Goal: Book appointment/travel/reservation

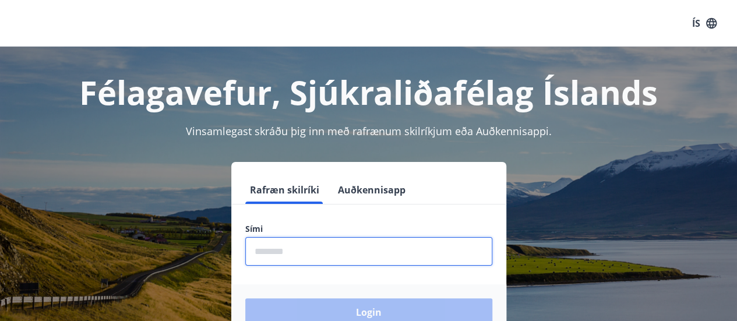
click at [308, 246] on input "phone" at bounding box center [368, 251] width 247 height 29
type input "********"
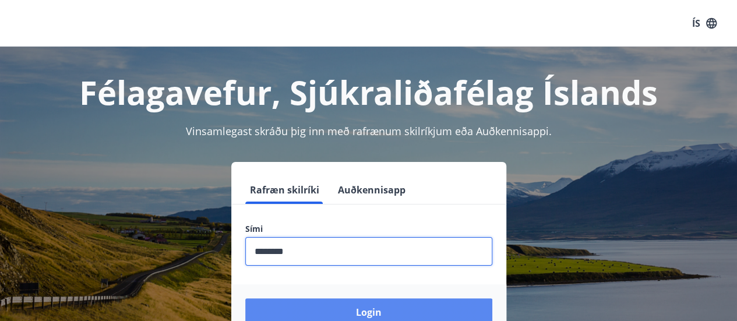
click at [334, 305] on button "Login" at bounding box center [368, 312] width 247 height 28
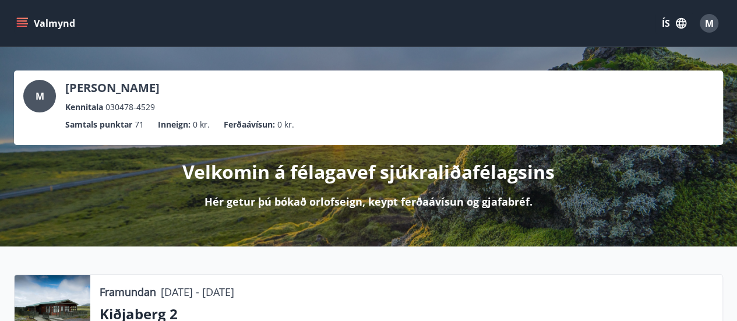
drag, startPoint x: 662, startPoint y: 167, endPoint x: 18, endPoint y: 22, distance: 660.0
click at [18, 22] on icon "menu" at bounding box center [22, 23] width 12 height 12
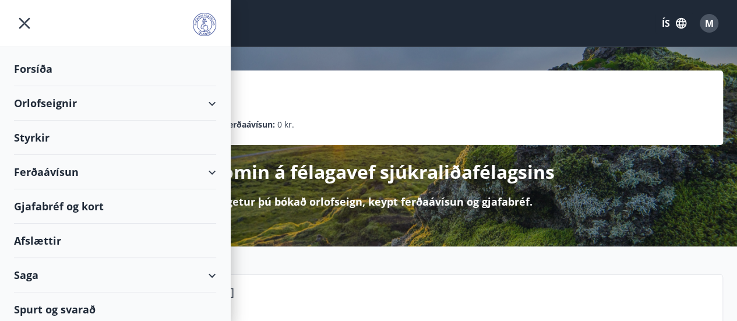
click at [202, 101] on div "Orlofseignir" at bounding box center [115, 103] width 202 height 34
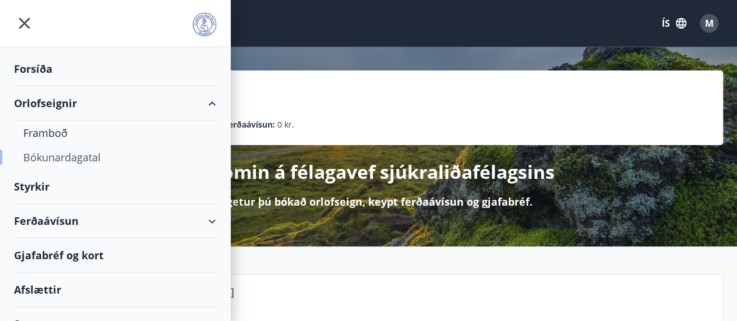
click at [58, 159] on div "Bókunardagatal" at bounding box center [115, 157] width 184 height 24
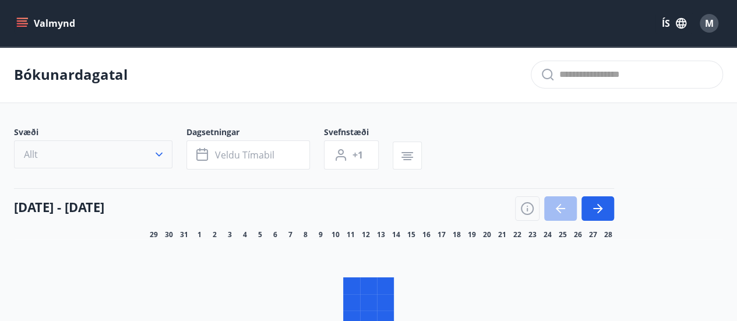
click at [160, 152] on icon "button" at bounding box center [159, 155] width 12 height 12
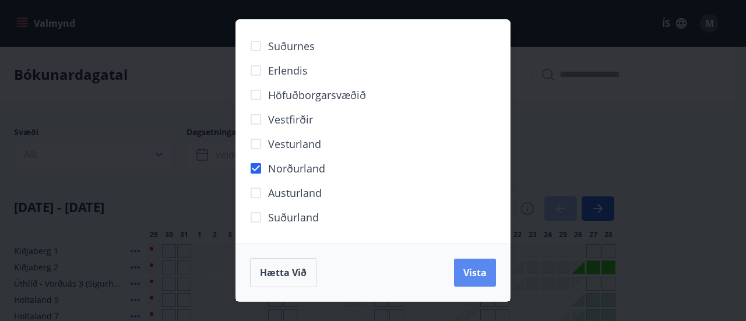
click at [470, 265] on button "Vista" at bounding box center [475, 273] width 42 height 28
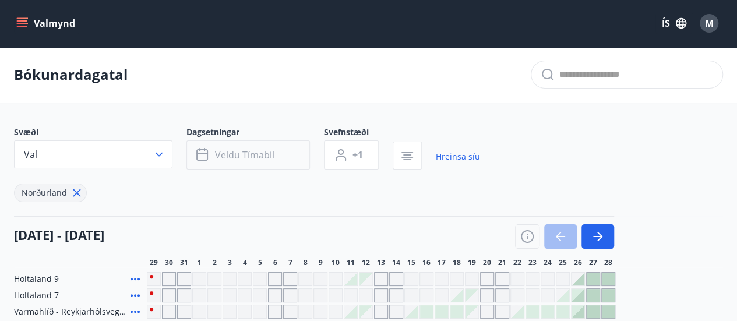
click at [252, 154] on span "Veldu tímabil" at bounding box center [244, 155] width 59 height 13
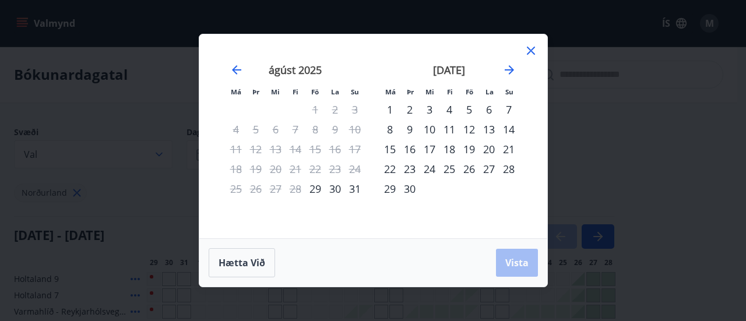
click at [532, 47] on icon at bounding box center [531, 51] width 14 height 14
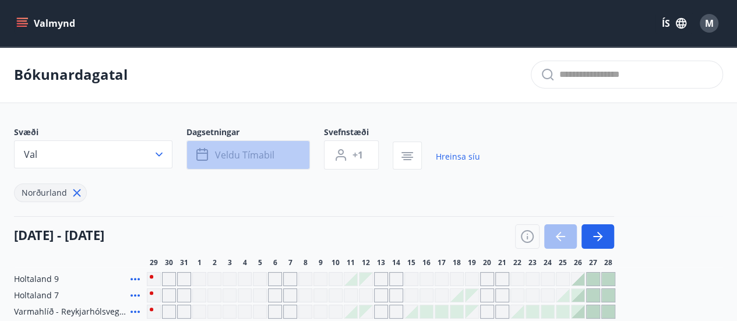
click at [290, 154] on button "Veldu tímabil" at bounding box center [248, 154] width 124 height 29
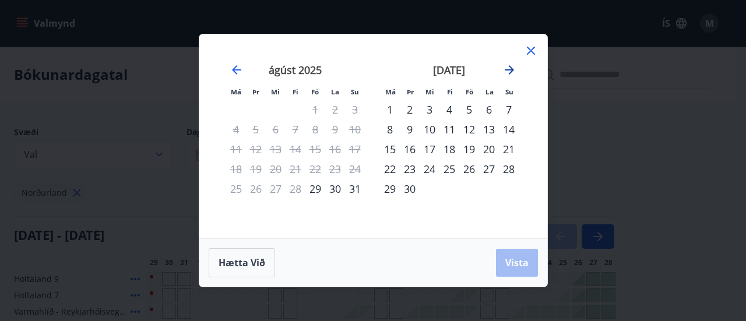
click at [507, 73] on icon "Move forward to switch to the next month." at bounding box center [509, 70] width 14 height 14
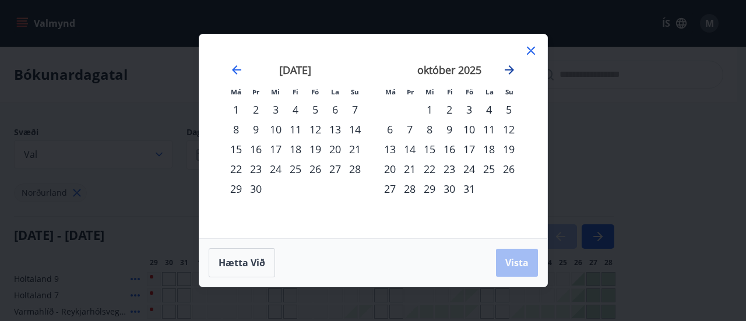
click at [507, 73] on icon "Move forward to switch to the next month." at bounding box center [509, 70] width 14 height 14
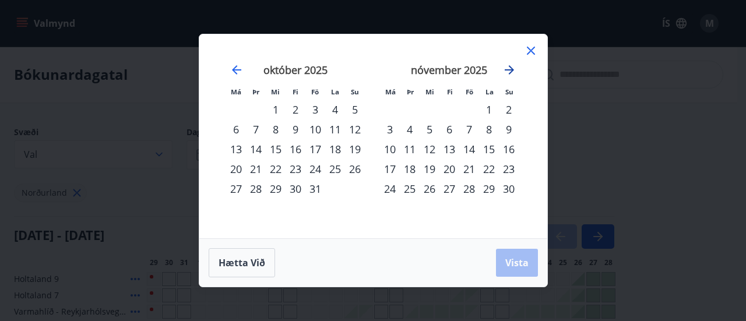
click at [507, 73] on icon "Move forward to switch to the next month." at bounding box center [509, 70] width 14 height 14
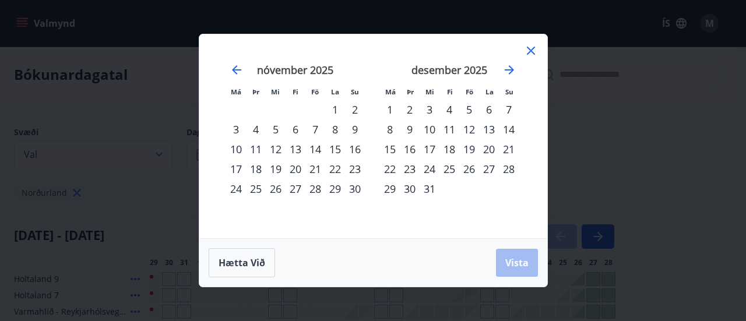
click at [468, 147] on div "19" at bounding box center [469, 149] width 20 height 20
click at [470, 170] on div "26" at bounding box center [469, 169] width 20 height 20
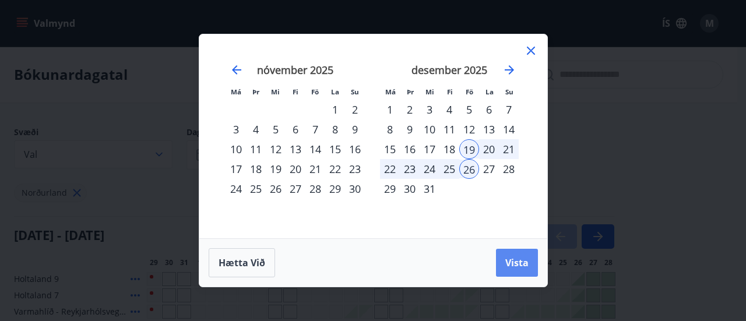
click at [517, 266] on span "Vista" at bounding box center [516, 262] width 23 height 13
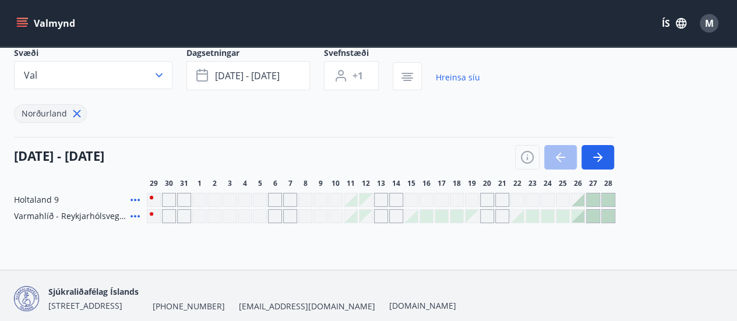
scroll to position [81, 0]
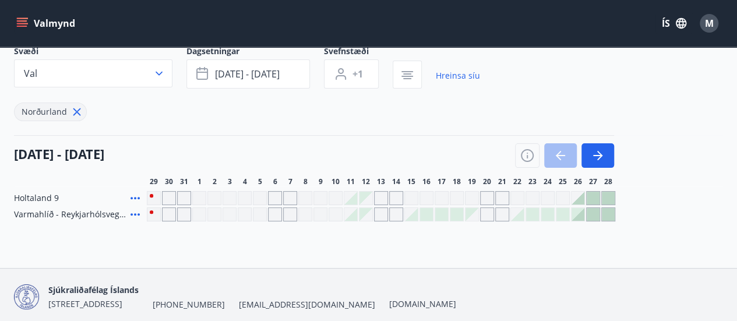
click at [574, 193] on div at bounding box center [578, 198] width 13 height 13
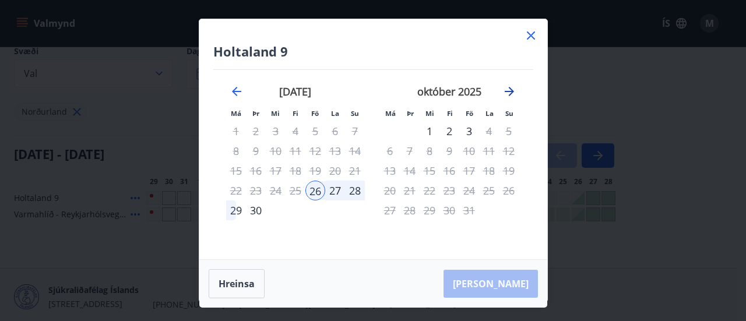
click at [508, 91] on icon "Move forward to switch to the next month." at bounding box center [509, 91] width 9 height 9
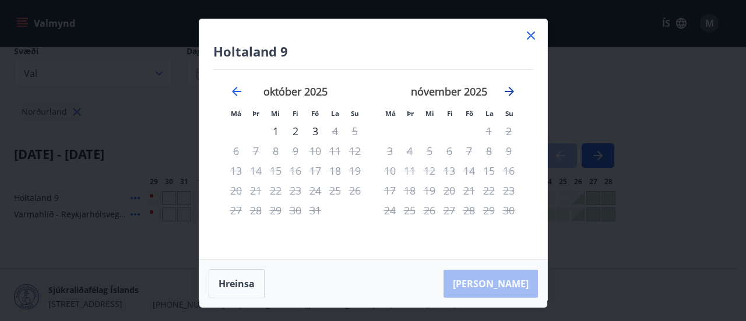
click at [508, 91] on icon "Move forward to switch to the next month." at bounding box center [509, 91] width 9 height 9
click at [472, 168] on div "19" at bounding box center [469, 171] width 20 height 20
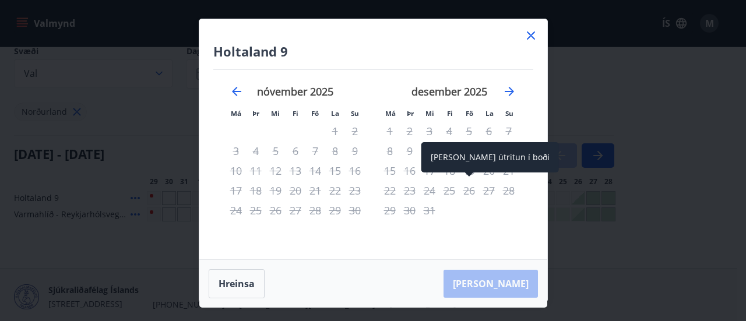
click at [465, 193] on div "26" at bounding box center [469, 191] width 20 height 20
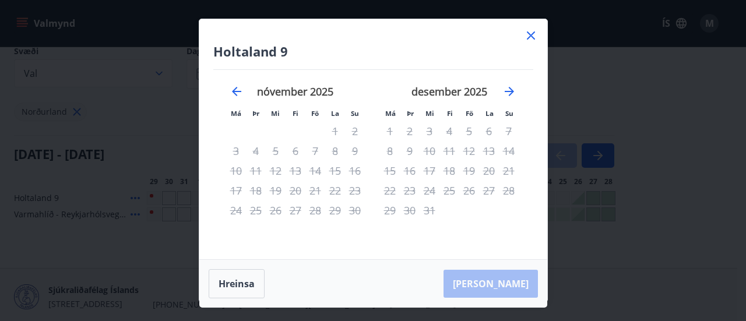
click at [468, 171] on div "19" at bounding box center [469, 171] width 20 height 20
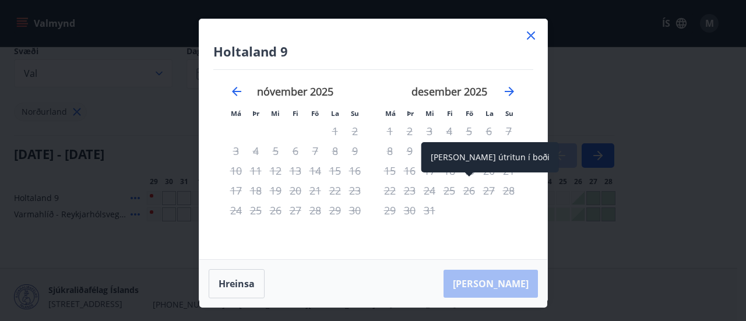
click at [469, 192] on div "26" at bounding box center [469, 191] width 20 height 20
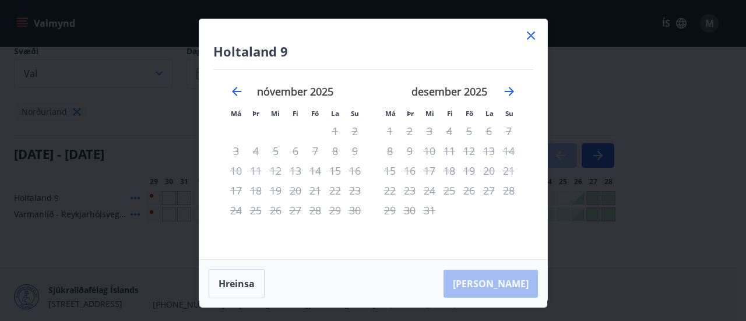
click at [468, 168] on div "19" at bounding box center [469, 171] width 20 height 20
click at [533, 34] on icon at bounding box center [531, 36] width 14 height 14
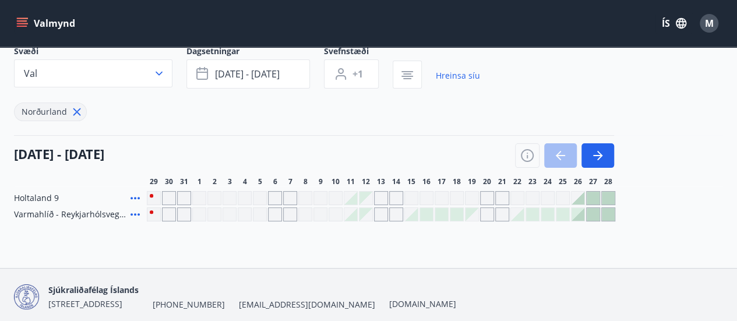
click at [471, 194] on div "Gráir dagar eru ekki bókanlegir" at bounding box center [472, 198] width 14 height 14
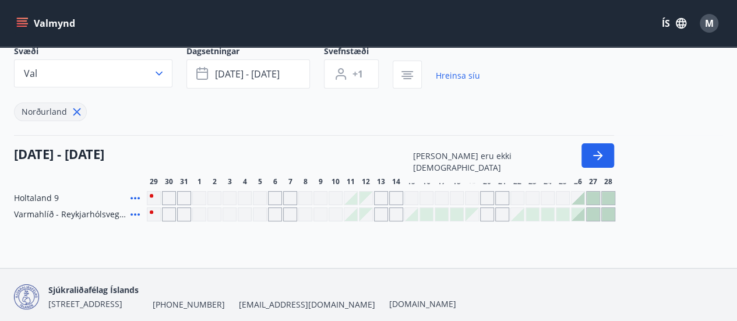
click at [584, 199] on div at bounding box center [578, 198] width 14 height 14
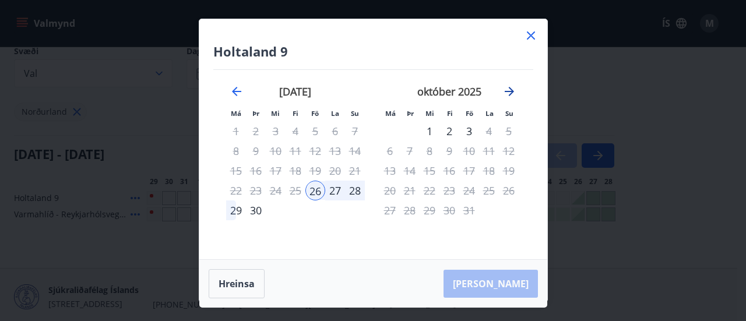
click at [508, 91] on icon "Move forward to switch to the next month." at bounding box center [509, 91] width 9 height 9
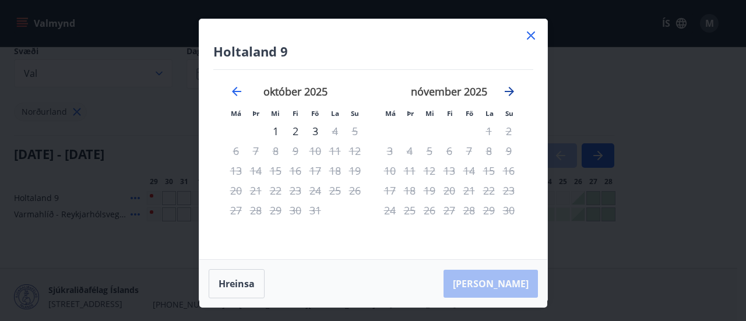
click at [508, 91] on icon "Move forward to switch to the next month." at bounding box center [509, 91] width 9 height 9
click at [526, 36] on icon at bounding box center [531, 36] width 14 height 14
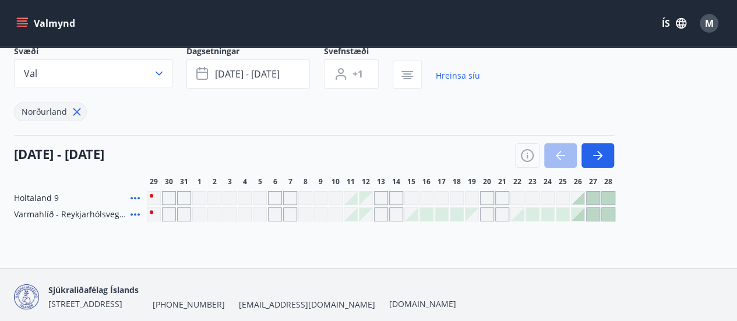
click at [529, 36] on div "Valmynd ÍS M" at bounding box center [368, 23] width 709 height 28
click at [601, 164] on button "button" at bounding box center [597, 155] width 33 height 24
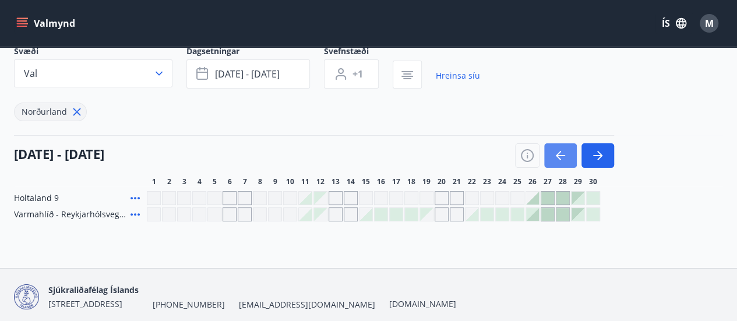
click at [564, 151] on icon "button" at bounding box center [560, 156] width 14 height 14
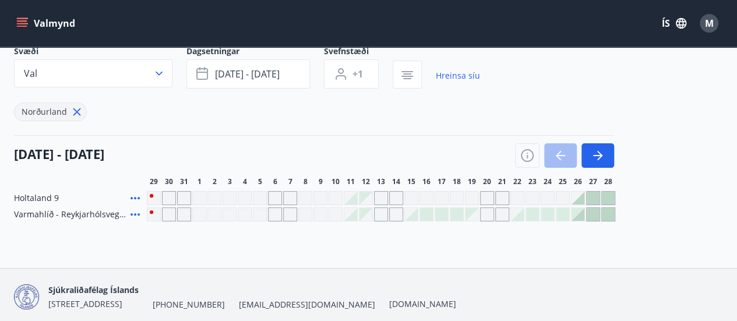
click at [471, 194] on div "Gráir dagar eru ekki bókanlegir" at bounding box center [472, 198] width 14 height 14
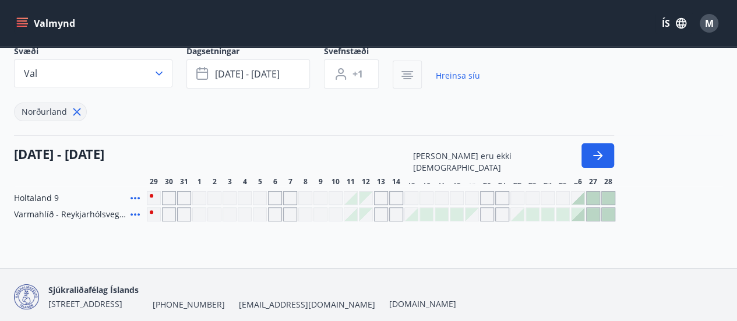
click at [403, 76] on icon "button" at bounding box center [407, 76] width 12 height 1
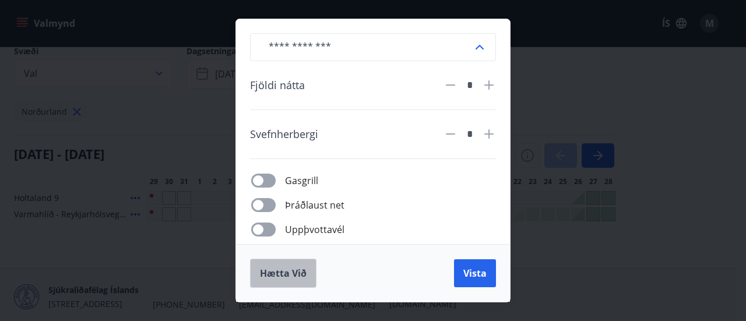
click at [273, 272] on span "Hætta við" at bounding box center [283, 273] width 47 height 13
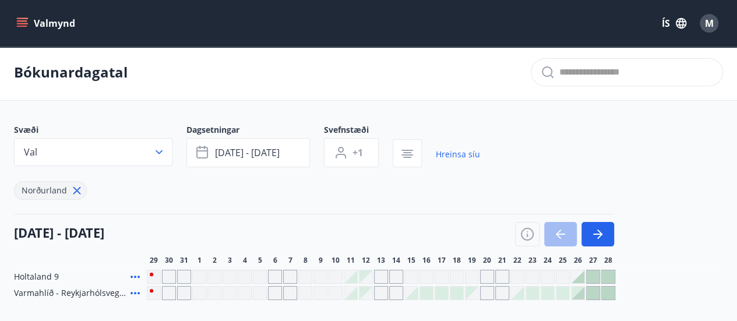
scroll to position [0, 0]
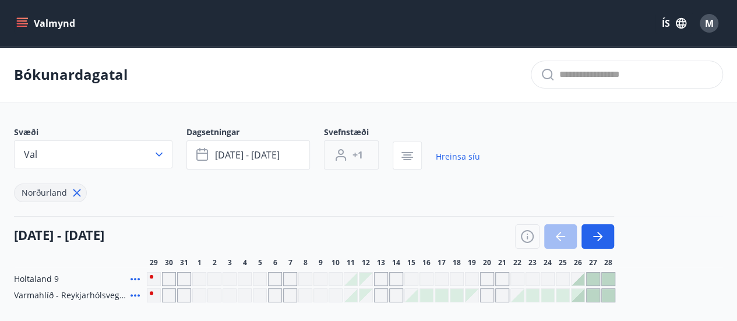
click at [358, 157] on span "+1" at bounding box center [357, 155] width 10 height 13
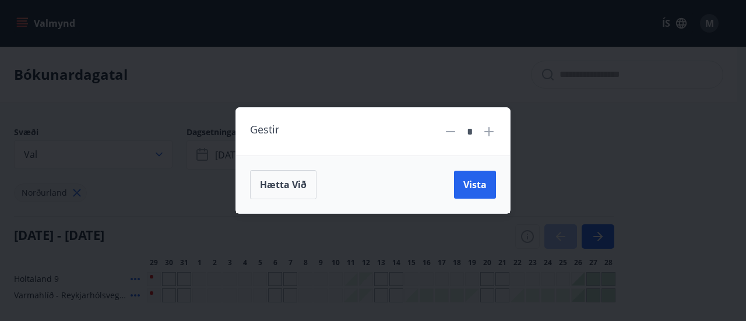
click at [489, 129] on icon at bounding box center [488, 131] width 9 height 9
type input "*"
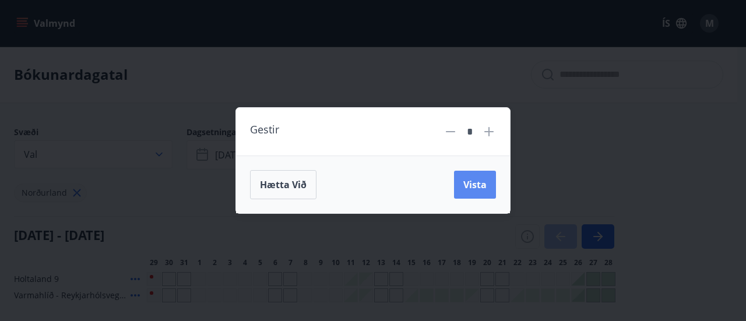
click at [465, 188] on span "Vista" at bounding box center [474, 184] width 23 height 13
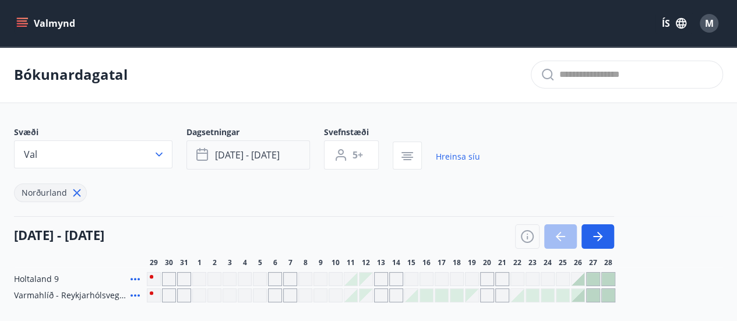
click at [289, 151] on button "[DATE] - [DATE]" at bounding box center [248, 154] width 124 height 29
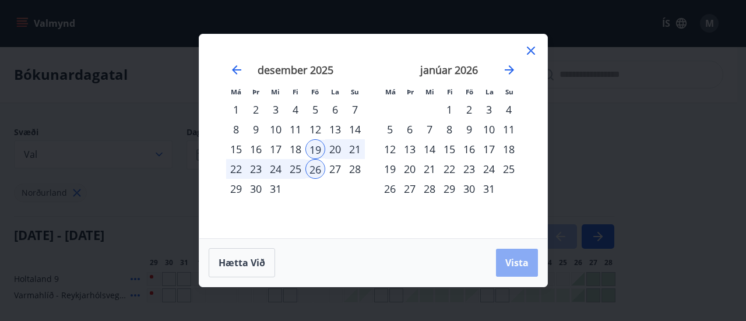
click at [523, 265] on span "Vista" at bounding box center [516, 262] width 23 height 13
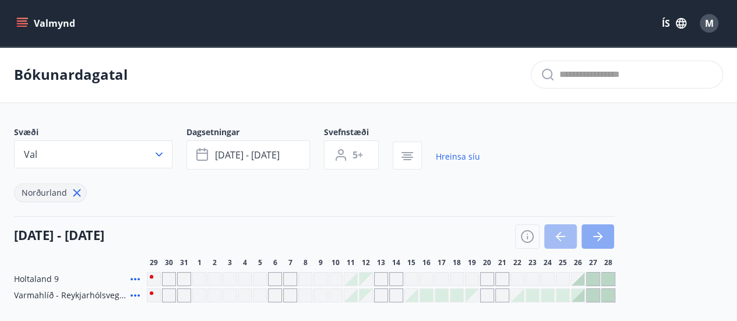
click at [601, 234] on icon "button" at bounding box center [598, 237] width 14 height 14
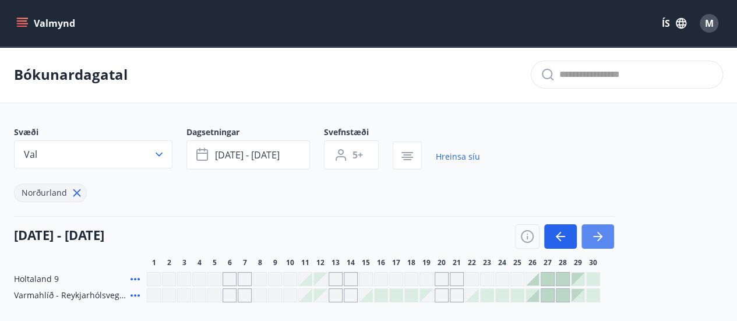
click at [601, 234] on icon "button" at bounding box center [598, 237] width 14 height 14
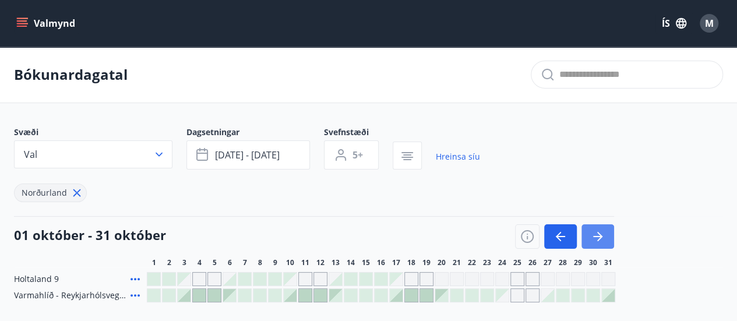
click at [601, 234] on icon "button" at bounding box center [598, 237] width 14 height 14
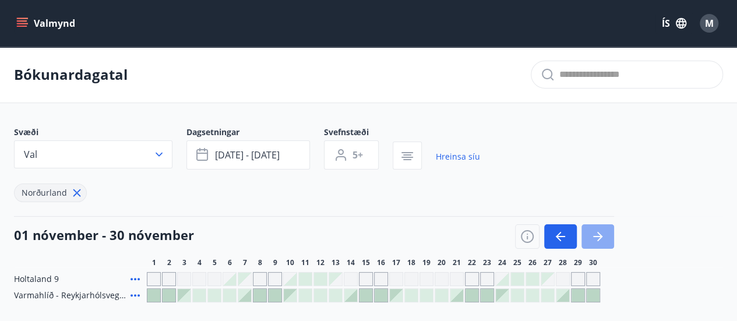
click at [601, 234] on icon "button" at bounding box center [598, 237] width 14 height 14
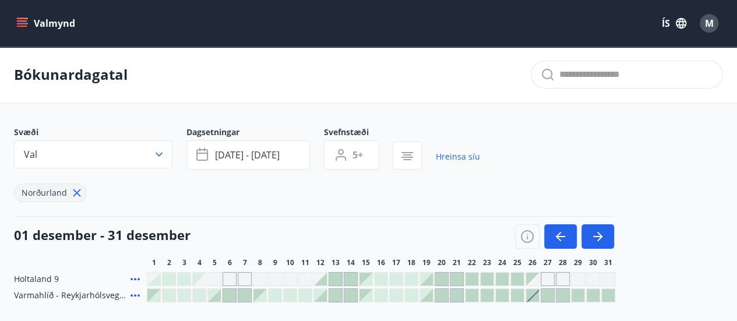
click at [428, 274] on div at bounding box center [426, 279] width 13 height 13
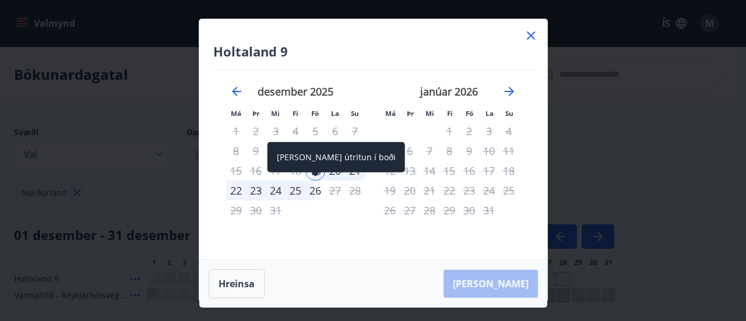
click at [316, 190] on div "26" at bounding box center [315, 191] width 20 height 20
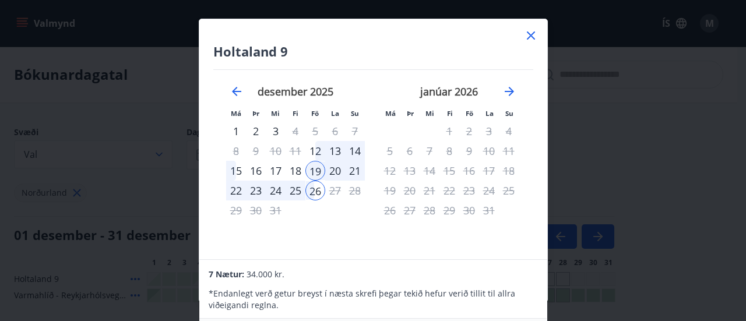
drag, startPoint x: 543, startPoint y: 213, endPoint x: 551, endPoint y: 252, distance: 39.8
click at [551, 252] on div "Holtaland 9 Má Þr Mi Fi Fö La Su Má Þr Mi Fi Fö La Su [DATE] 1 2 3 4 5 6 7 8 9 …" at bounding box center [373, 160] width 746 height 321
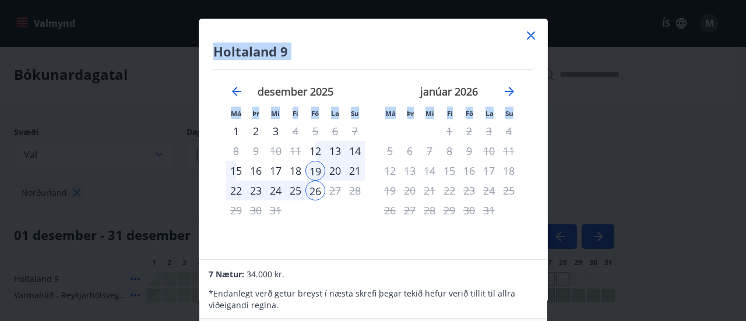
drag, startPoint x: 475, startPoint y: 256, endPoint x: 452, endPoint y: 332, distance: 79.8
click at [452, 320] on html "Valmynd ÍS M [PERSON_NAME] Svæði Val Dagsetningar [DATE] - [DATE] Svefnstæði 5+…" at bounding box center [373, 222] width 746 height 445
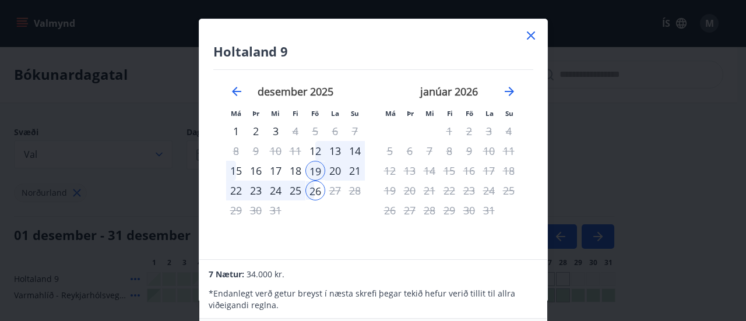
click at [467, 293] on p "* Endanlegt verð getur breyst í næsta skrefi þegar tekið hefur [PERSON_NAME] ti…" at bounding box center [373, 299] width 329 height 23
drag, startPoint x: 494, startPoint y: 146, endPoint x: 463, endPoint y: 308, distance: 165.0
click at [463, 302] on div "Holtaland 9 Má Þr Mi Fi Fö La Su Má Þr Mi Fi Fö La Su [DATE] 1 2 3 4 5 6 7 8 9 …" at bounding box center [373, 161] width 349 height 284
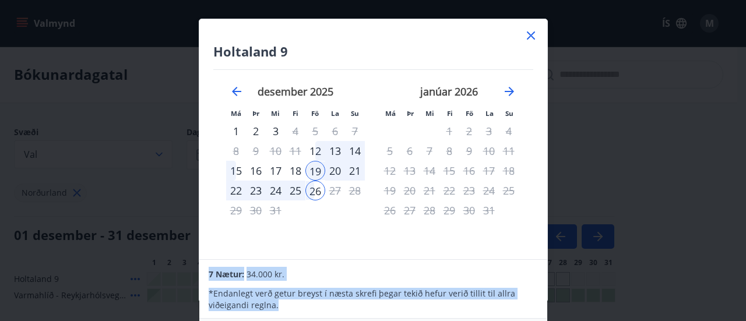
drag, startPoint x: 540, startPoint y: 217, endPoint x: 535, endPoint y: 308, distance: 91.6
click at [535, 302] on div "Holtaland 9 Má Þr Mi Fi Fö La Su Má Þr Mi Fi Fö La Su [DATE] 1 2 3 4 5 6 7 8 9 …" at bounding box center [373, 161] width 349 height 284
click at [531, 306] on p "* Endanlegt verð getur breyst í næsta skrefi þegar tekið hefur [PERSON_NAME] ti…" at bounding box center [373, 299] width 329 height 23
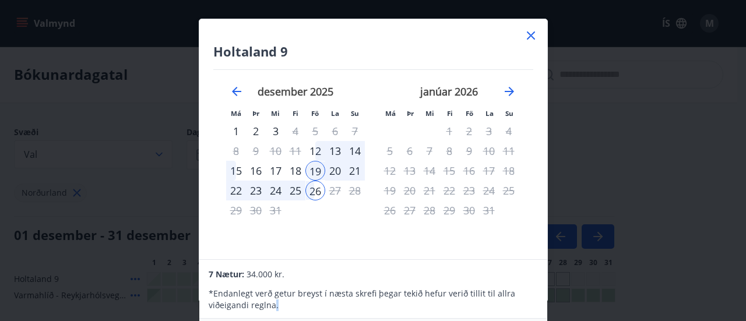
click at [531, 306] on p "* Endanlegt verð getur breyst í næsta skrefi þegar tekið hefur [PERSON_NAME] ti…" at bounding box center [373, 299] width 329 height 23
drag, startPoint x: 744, startPoint y: 82, endPoint x: 727, endPoint y: 271, distance: 189.5
click at [727, 271] on div "Holtaland 9 Má Þr Mi Fi Fö La Su Má Þr Mi Fi Fö La Su [DATE] 1 2 3 4 5 6 7 8 9 …" at bounding box center [373, 160] width 746 height 321
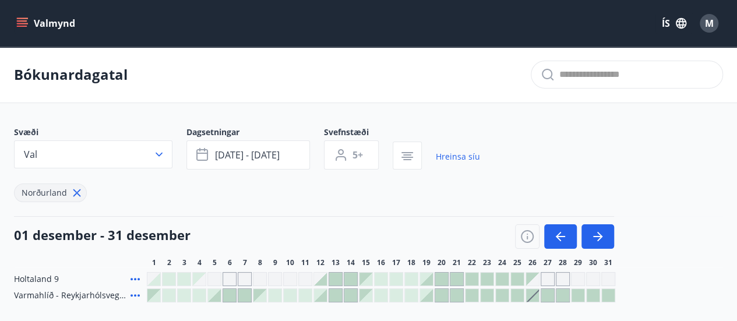
click at [427, 272] on div at bounding box center [426, 279] width 14 height 14
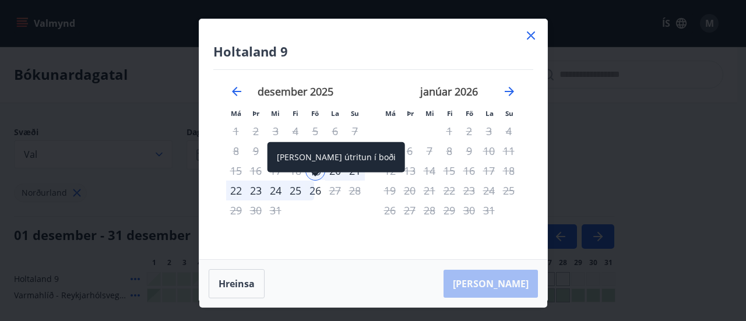
click at [317, 192] on div "26" at bounding box center [315, 191] width 20 height 20
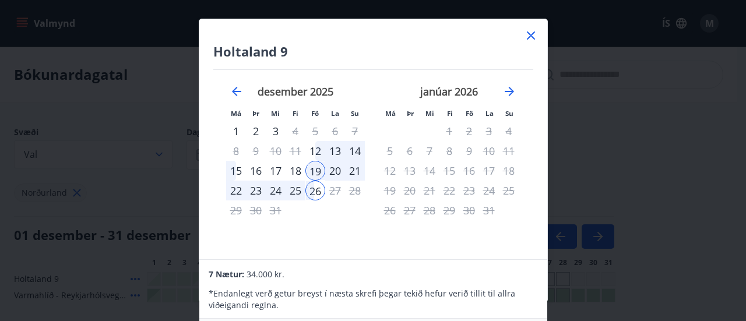
click at [533, 37] on icon at bounding box center [531, 35] width 8 height 8
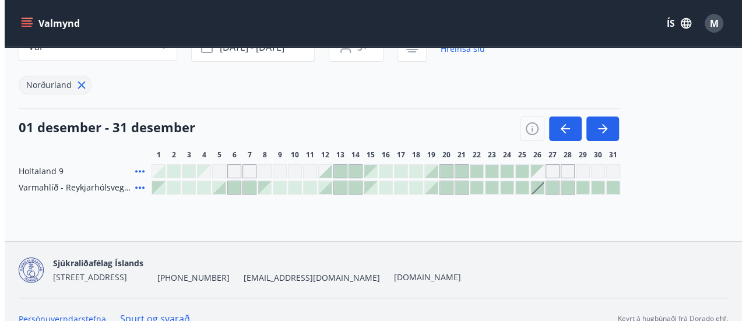
scroll to position [125, 0]
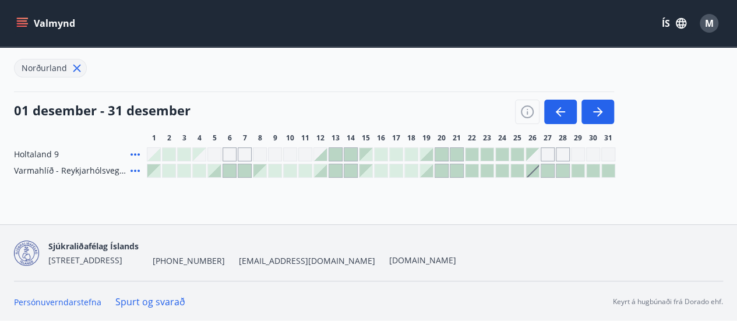
click at [429, 148] on div at bounding box center [426, 154] width 13 height 13
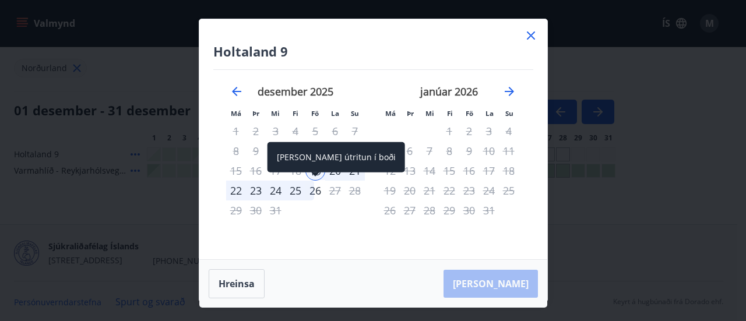
click at [318, 191] on div "26" at bounding box center [315, 191] width 20 height 20
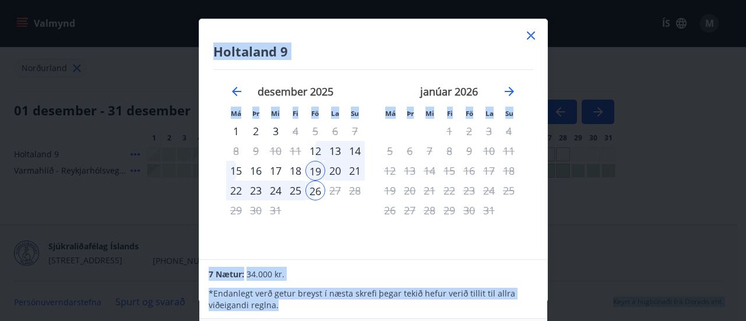
drag, startPoint x: 545, startPoint y: 308, endPoint x: 529, endPoint y: 332, distance: 28.9
click at [529, 320] on html "Valmynd ÍS M [PERSON_NAME] Svæði Val Dagsetningar [DATE] - [DATE] Svefnstæði 5+…" at bounding box center [373, 97] width 746 height 445
click at [521, 314] on div "7 Nætur: 34.000 kr. * Endanlegt verð getur breyst í næsta skrefi þegar tekið he…" at bounding box center [372, 289] width 347 height 59
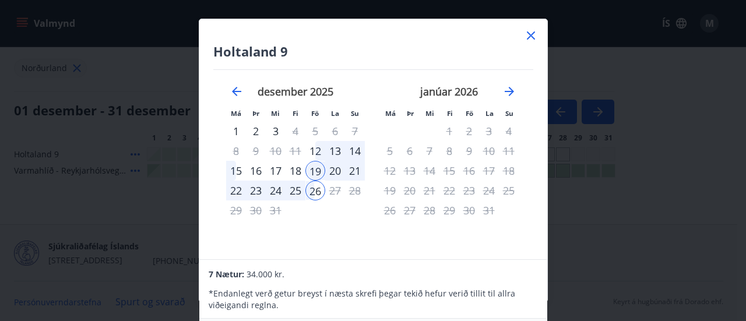
click at [521, 315] on div "7 Nætur: 34.000 kr. * Endanlegt verð getur breyst í næsta skrefi þegar tekið he…" at bounding box center [372, 289] width 347 height 59
